Goal: Task Accomplishment & Management: Use online tool/utility

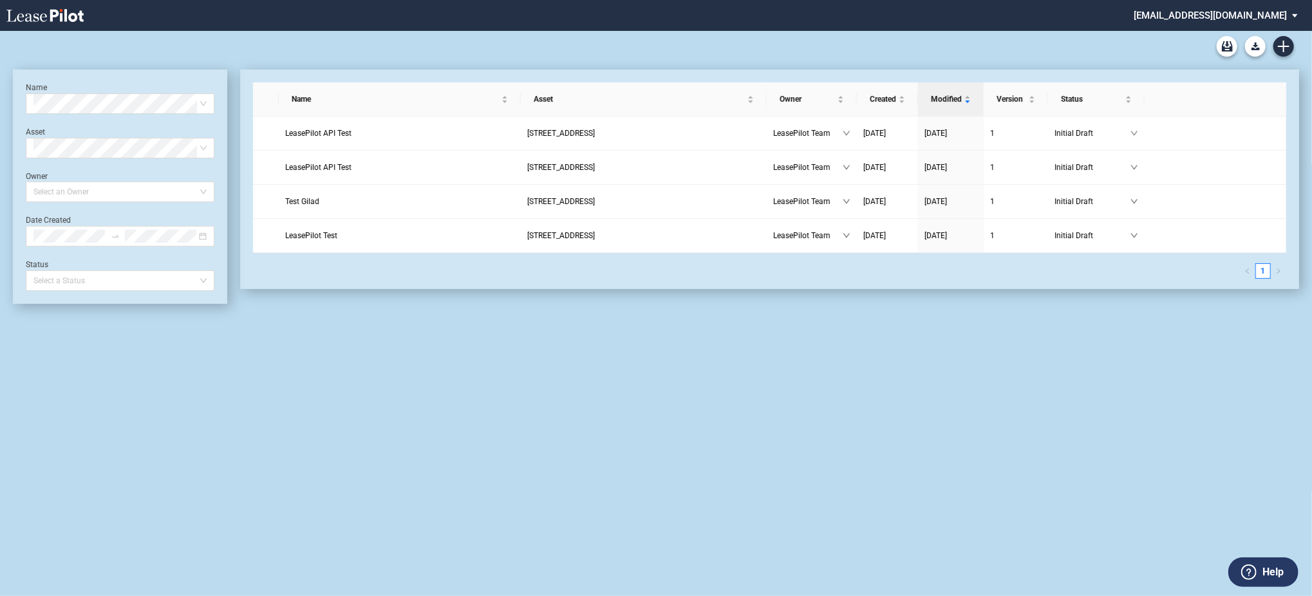
click at [1207, 16] on md-select "admin@leasepilot.co Change Password 2-Factor Authentication Admin Area Form Man…" at bounding box center [1221, 14] width 176 height 29
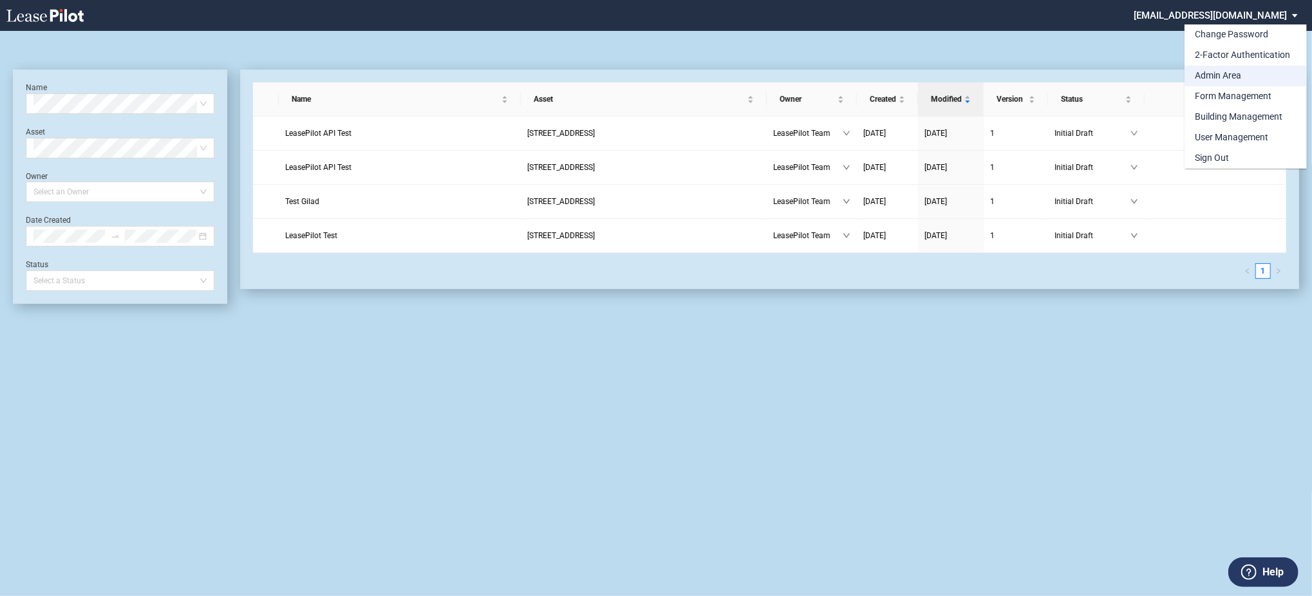
click at [1205, 72] on div "Admin Area" at bounding box center [1218, 76] width 46 height 13
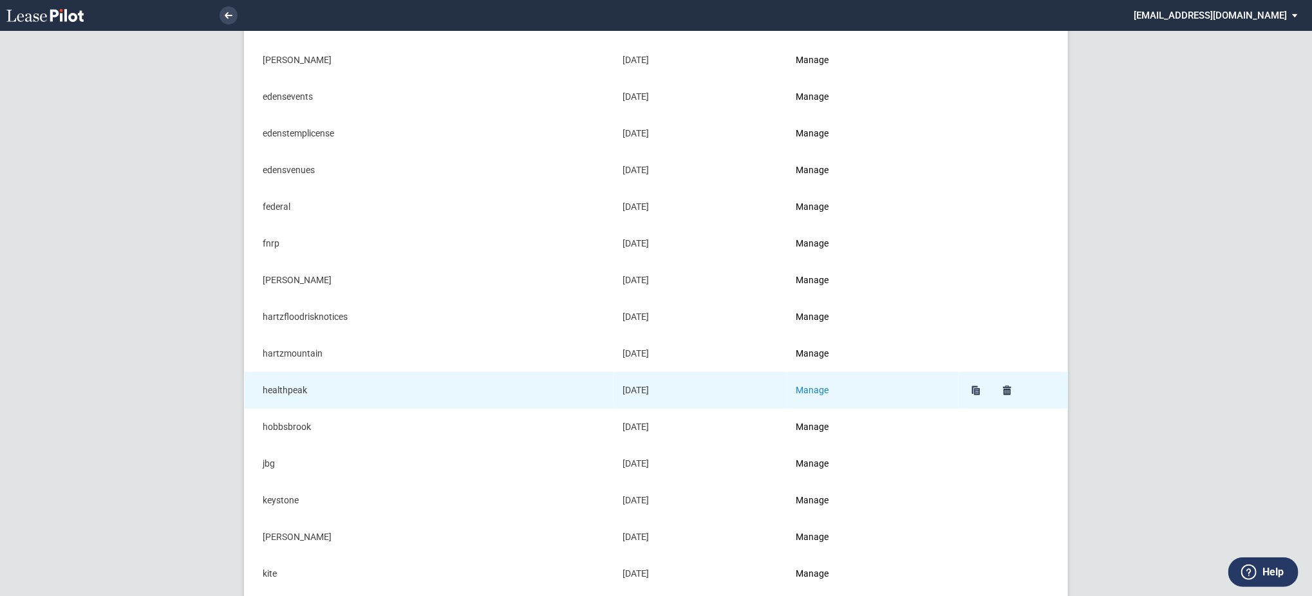
scroll to position [515, 0]
click at [825, 386] on link "Manage" at bounding box center [813, 388] width 33 height 10
click at [820, 390] on link "Manage" at bounding box center [813, 388] width 33 height 10
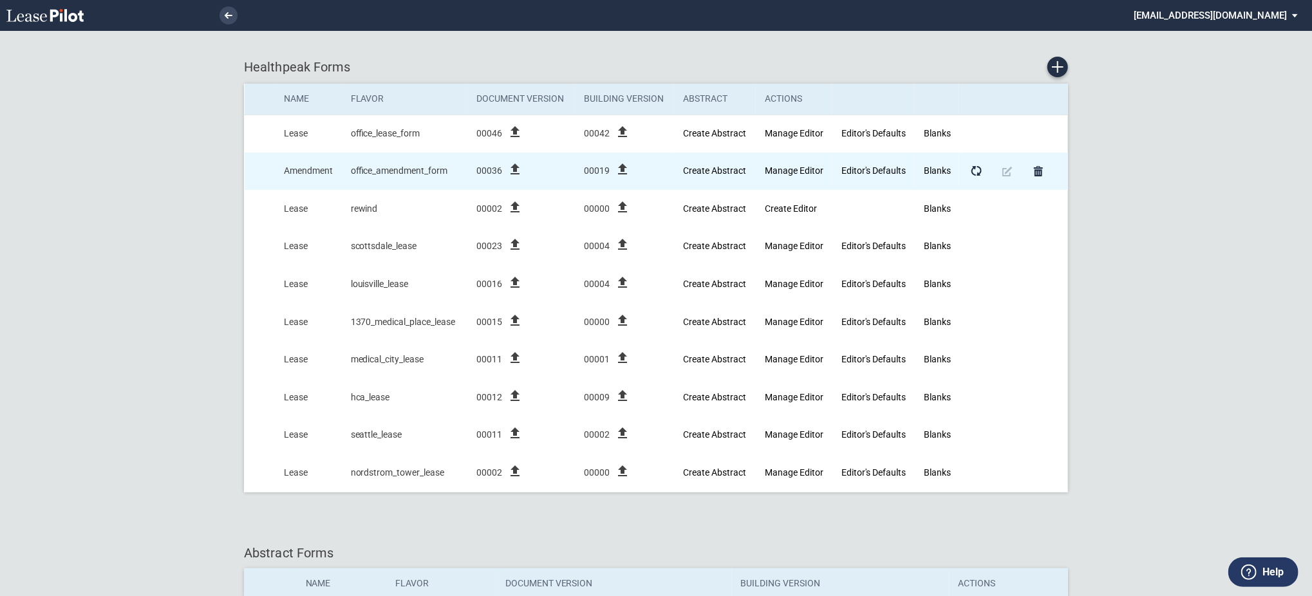
click at [518, 175] on icon "file_upload" at bounding box center [514, 169] width 15 height 15
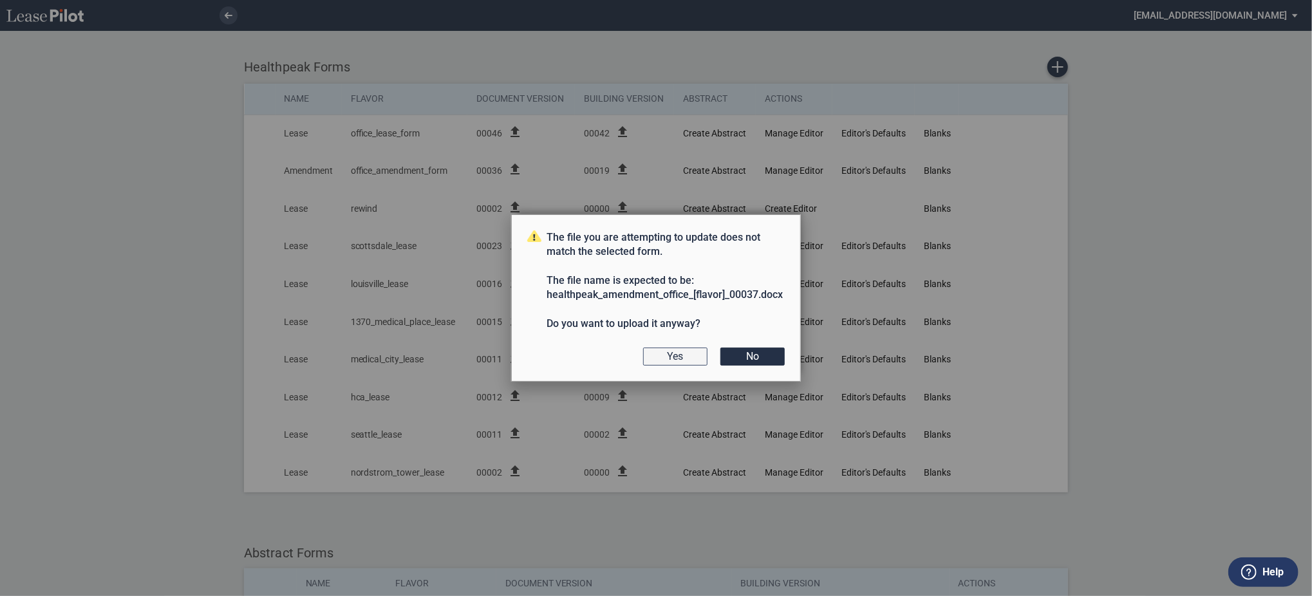
click at [675, 349] on button "Yes" at bounding box center [675, 357] width 64 height 18
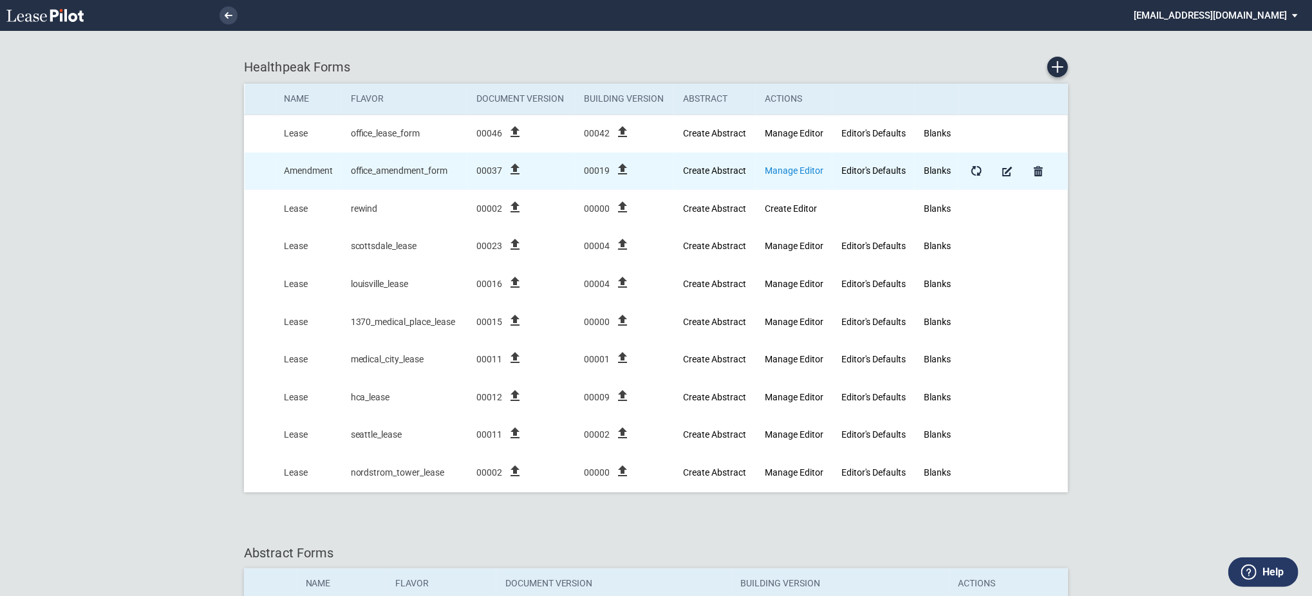
click at [809, 167] on link "Manage Editor" at bounding box center [794, 170] width 59 height 10
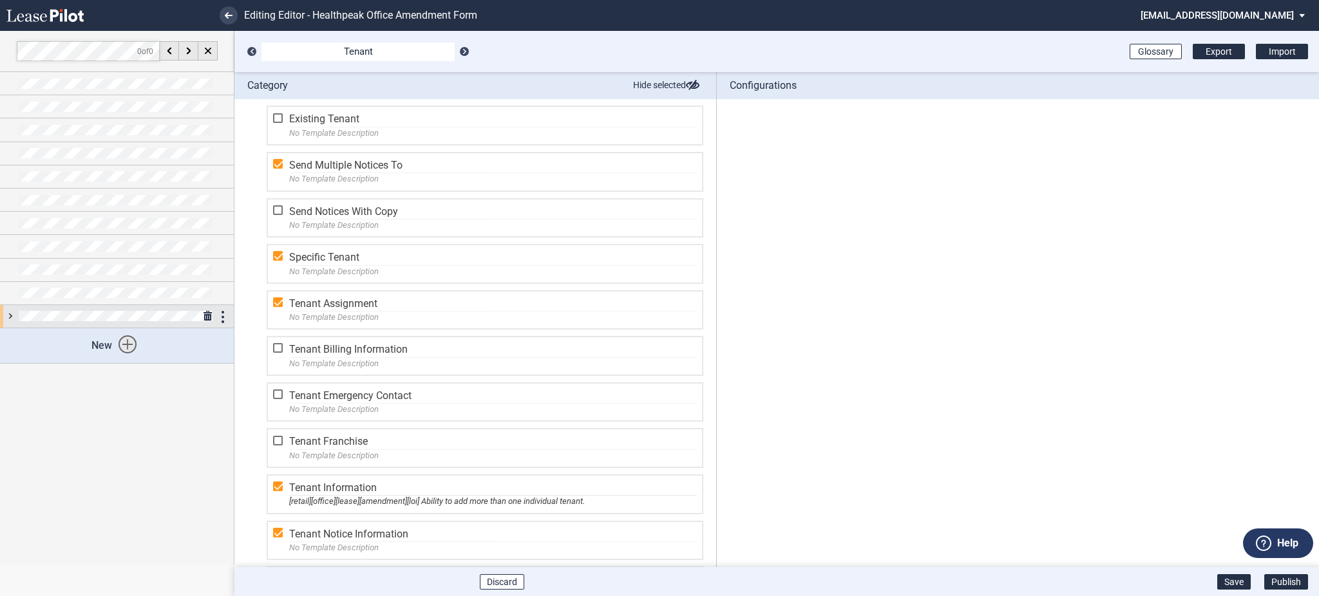
click at [8, 323] on div at bounding box center [117, 316] width 234 height 23
click at [1, 315] on div at bounding box center [117, 316] width 234 height 23
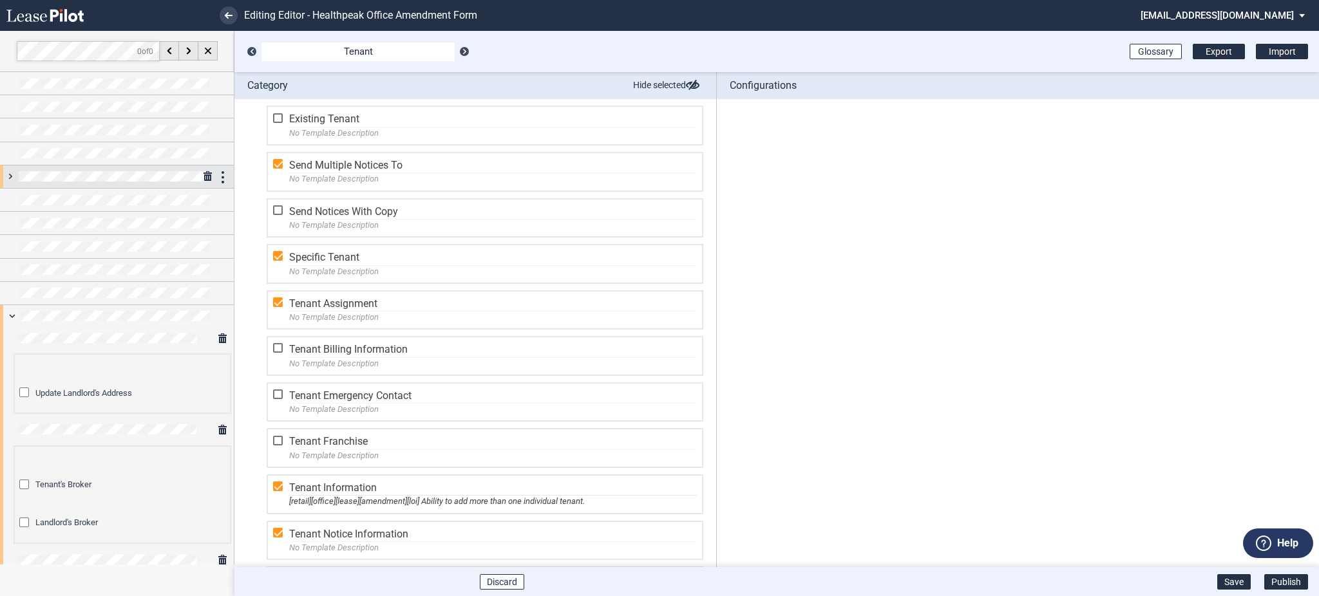
click at [3, 179] on div at bounding box center [117, 176] width 234 height 23
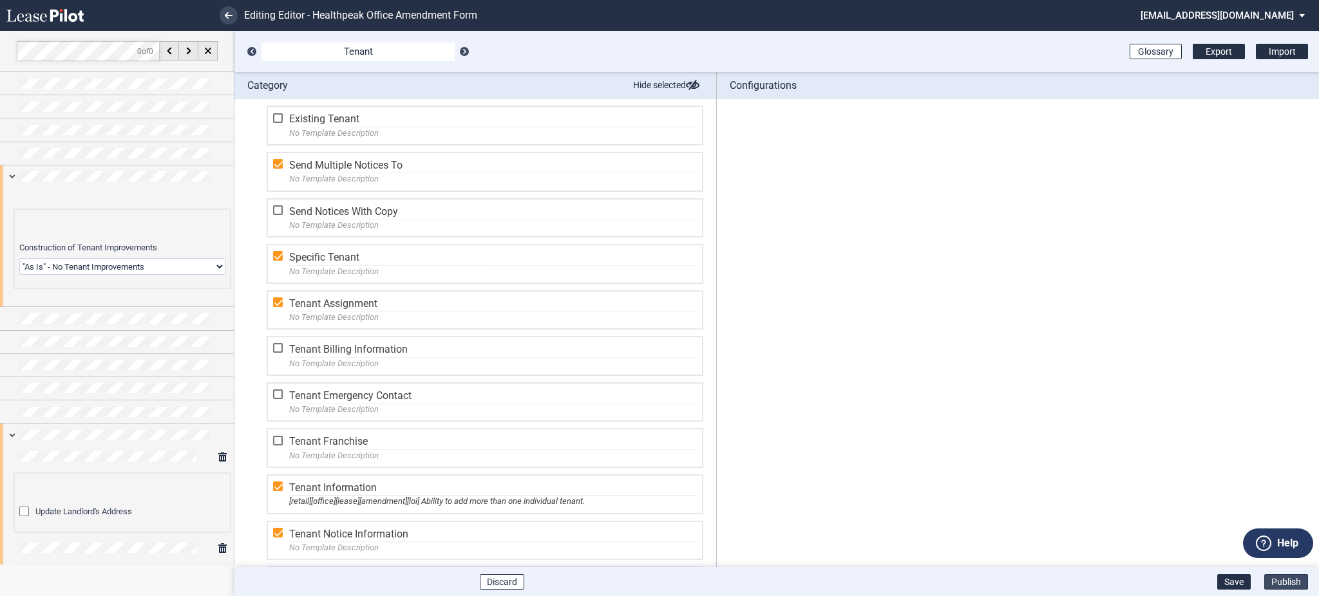
click at [1269, 582] on button "Publish" at bounding box center [1286, 581] width 44 height 15
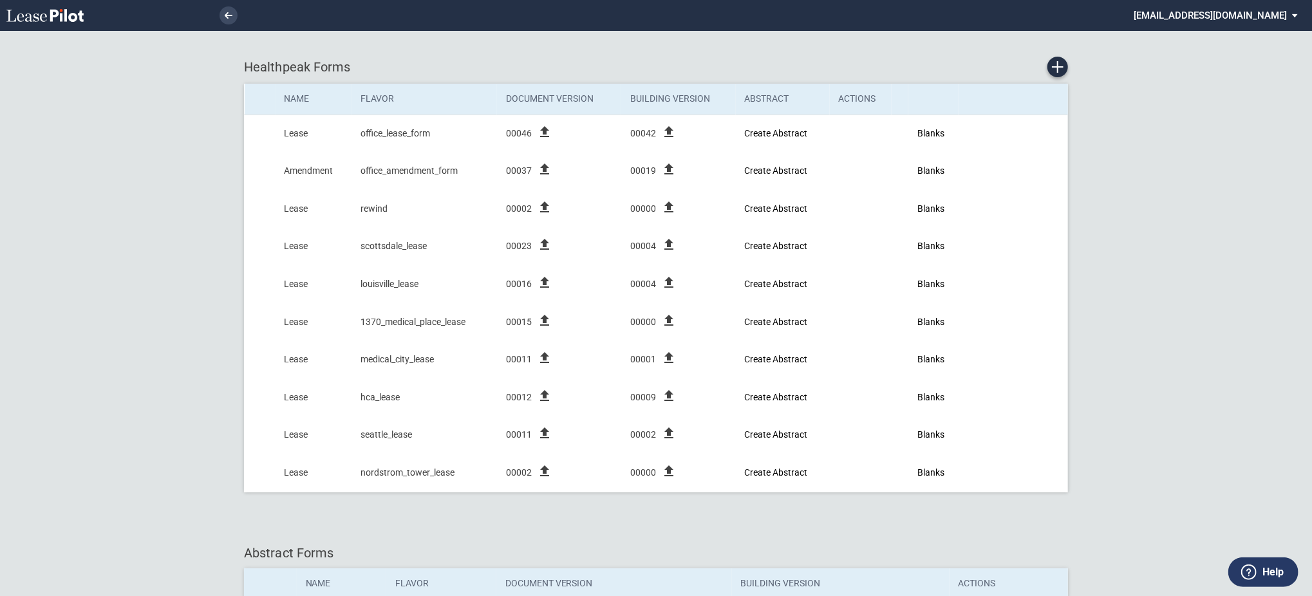
click at [1233, 27] on md-select "[EMAIL_ADDRESS][DOMAIN_NAME] Change Password 2-Factor Authentication Admin Area…" at bounding box center [1221, 14] width 176 height 29
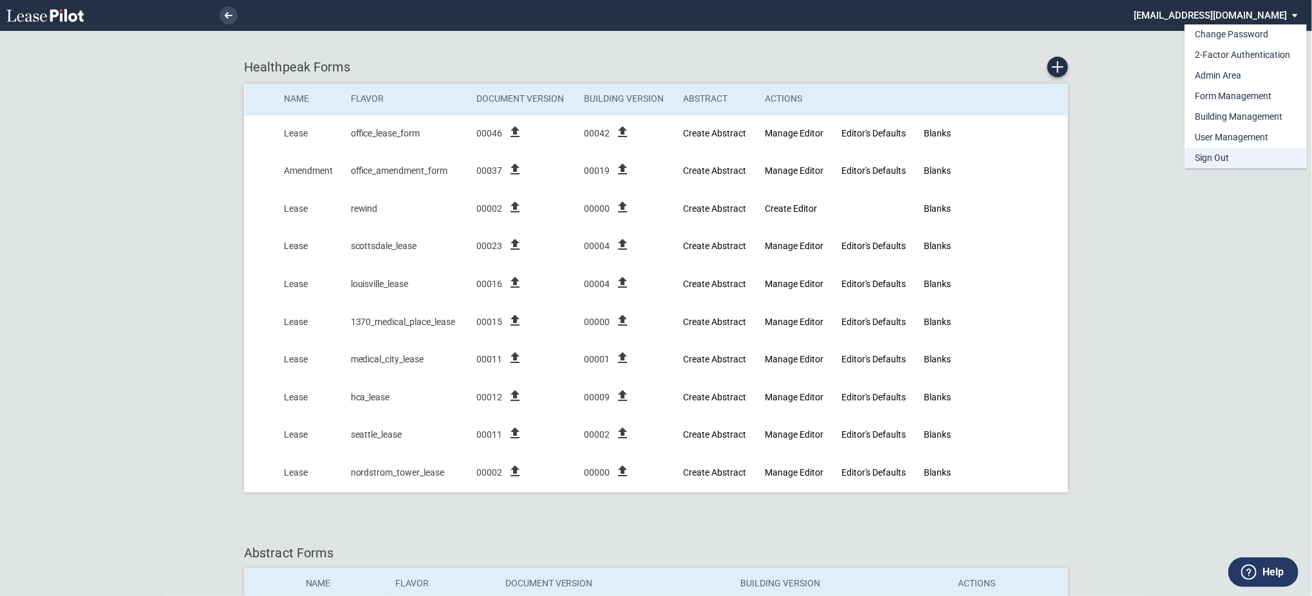
click at [1218, 165] on md-option "Sign Out" at bounding box center [1246, 158] width 122 height 21
